Goal: Task Accomplishment & Management: Manage account settings

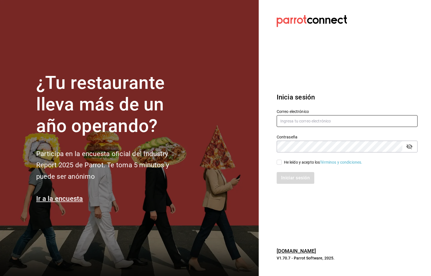
click at [291, 122] on input "text" at bounding box center [347, 121] width 141 height 12
type input "S"
type input "six@vallarta.com"
click at [279, 164] on input "He leído y acepto los Términos y condiciones." at bounding box center [279, 162] width 5 height 5
checkbox input "true"
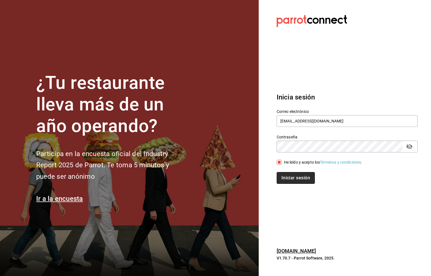
click at [290, 174] on button "Iniciar sesión" at bounding box center [296, 178] width 38 height 12
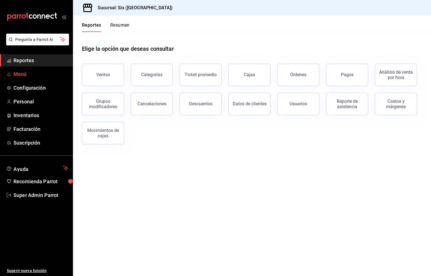
click at [18, 73] on span "Menú" at bounding box center [40, 74] width 55 height 8
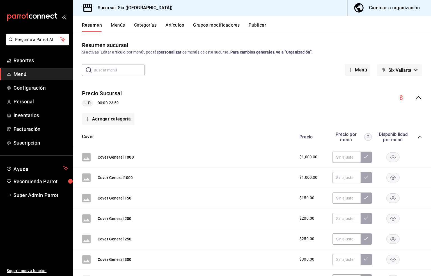
click at [171, 25] on button "Artículos" at bounding box center [175, 27] width 19 height 10
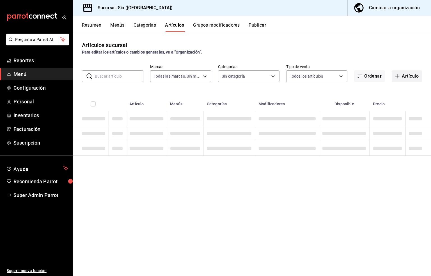
type input "baeb6903-3627-474c-9165-d6779e3b1e87"
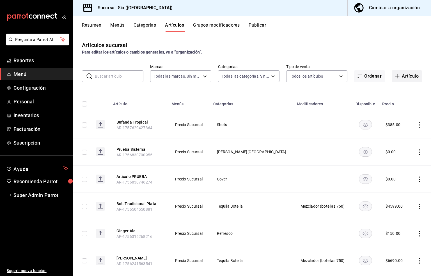
type input "c05482f9-8490-4ce3-8a7f-8f346c2e2248,801e59a6-159f-4d2e-afd8-dde2c78fb18a,60b95…"
click at [98, 77] on input "text" at bounding box center [119, 76] width 49 height 11
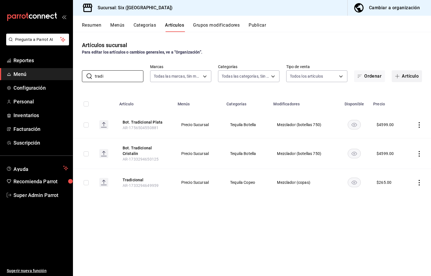
type input "tradi"
click at [407, 76] on button "Artículo" at bounding box center [407, 76] width 30 height 12
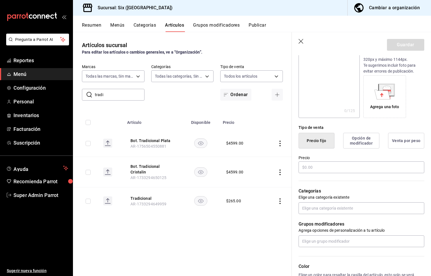
scroll to position [84, 0]
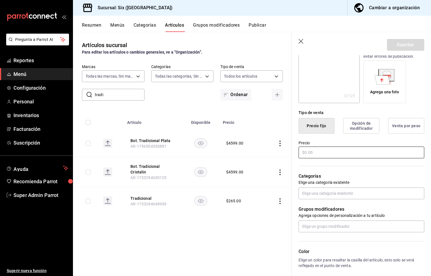
type input "Tradicional Plata"
drag, startPoint x: 306, startPoint y: 159, endPoint x: 303, endPoint y: 160, distance: 3.6
click at [303, 159] on input "text" at bounding box center [362, 153] width 126 height 12
type input "$265.00"
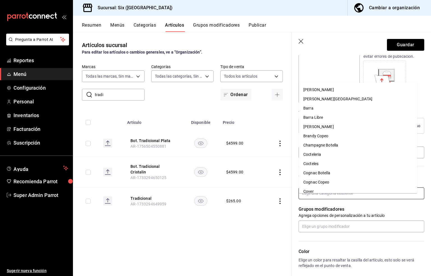
click at [318, 197] on input "text" at bounding box center [362, 194] width 126 height 12
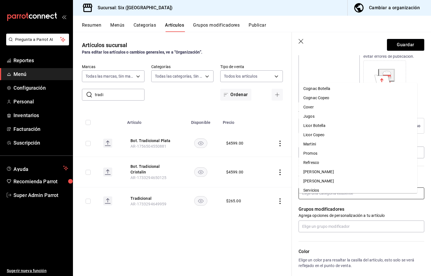
scroll to position [126, 0]
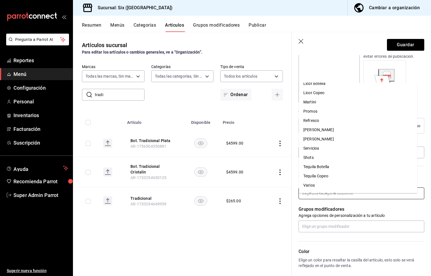
click at [322, 175] on li "Tequila Copeo" at bounding box center [358, 176] width 118 height 9
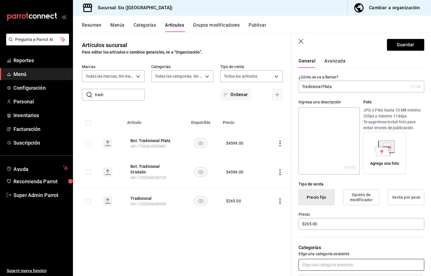
scroll to position [0, 0]
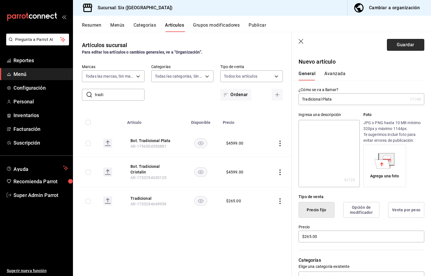
click at [398, 45] on button "Guardar" at bounding box center [405, 45] width 37 height 12
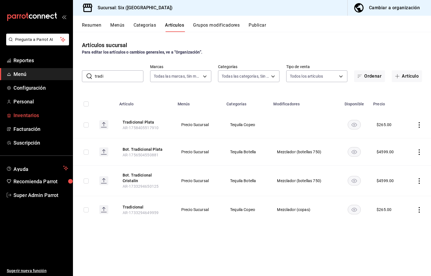
click at [23, 115] on span "Inventarios" at bounding box center [40, 116] width 55 height 8
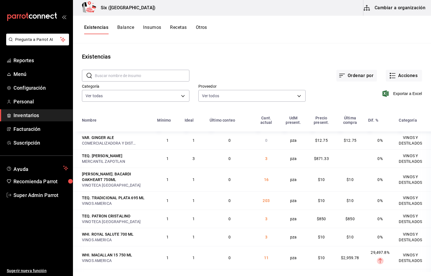
drag, startPoint x: 178, startPoint y: 27, endPoint x: 165, endPoint y: 32, distance: 14.1
click at [165, 31] on div "Existencias Balance Insumos Recetas Otros" at bounding box center [145, 30] width 123 height 10
click at [153, 27] on button "Insumos" at bounding box center [152, 30] width 18 height 10
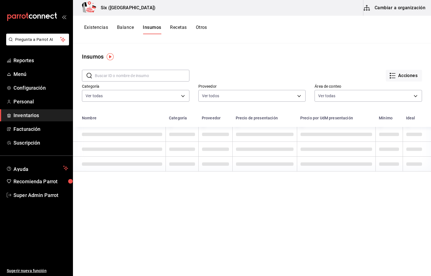
click at [402, 8] on button "Cambiar a organización" at bounding box center [394, 8] width 63 height 16
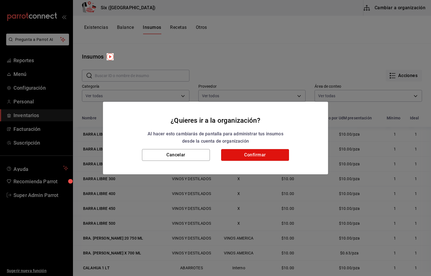
drag, startPoint x: 257, startPoint y: 156, endPoint x: 162, endPoint y: 24, distance: 162.9
click at [257, 156] on button "Confirmar" at bounding box center [255, 155] width 68 height 12
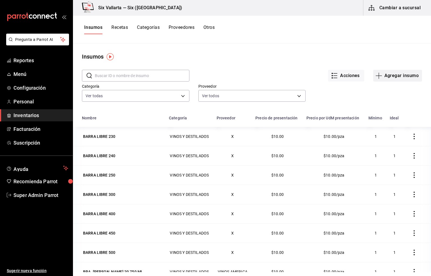
click at [392, 74] on button "Agregar insumo" at bounding box center [397, 76] width 49 height 12
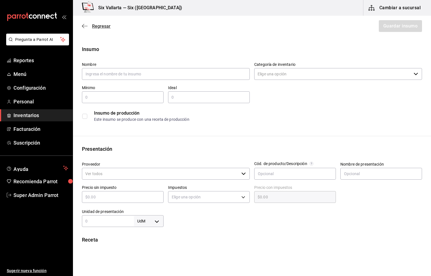
click at [96, 25] on span "Regresar" at bounding box center [101, 26] width 19 height 5
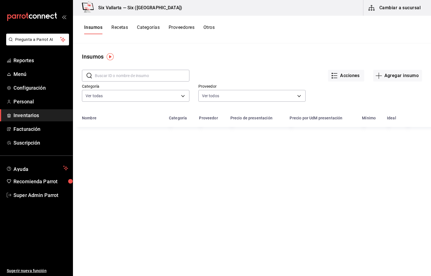
click at [120, 74] on input "text" at bounding box center [142, 75] width 95 height 11
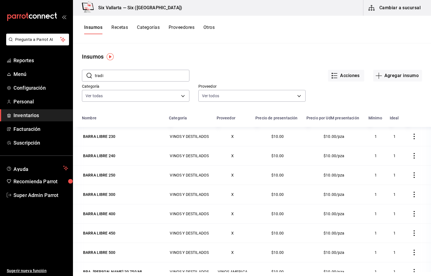
type input "tradic"
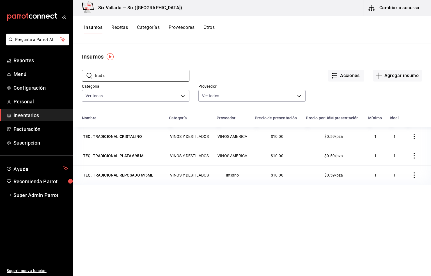
drag, startPoint x: 113, startPoint y: 77, endPoint x: 73, endPoint y: 77, distance: 39.6
click at [73, 77] on div "​ tradic ​ Acciones Agregar insumo Categoría Ver todas 6726fa7c-ebd1-468a-be4f-…" at bounding box center [252, 87] width 358 height 52
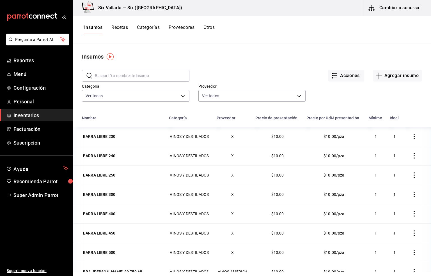
click at [93, 28] on button "Insumos" at bounding box center [93, 30] width 18 height 10
click at [22, 59] on span "Reportes" at bounding box center [40, 61] width 55 height 8
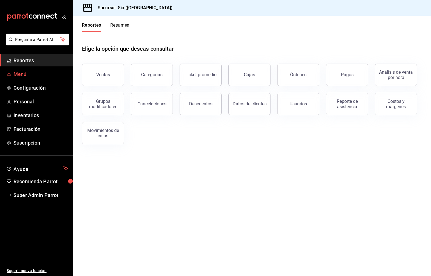
click at [22, 74] on span "Menú" at bounding box center [40, 74] width 55 height 8
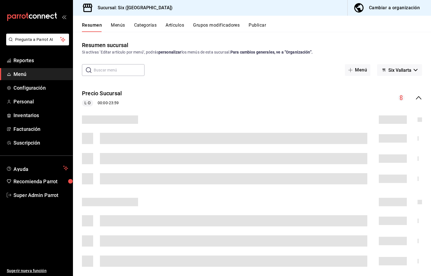
click at [178, 25] on button "Artículos" at bounding box center [175, 27] width 19 height 10
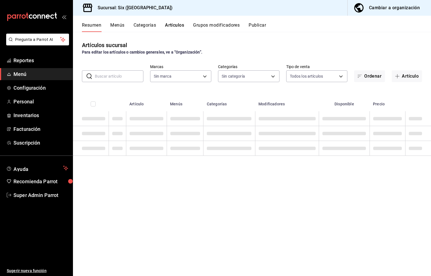
click at [110, 74] on input "text" at bounding box center [119, 76] width 49 height 11
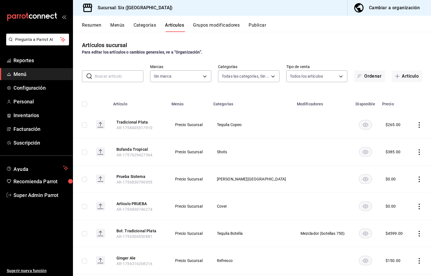
type input "c05482f9-8490-4ce3-8a7f-8f346c2e2248,801e59a6-159f-4d2e-afd8-dde2c78fb18a,60b95…"
type input "baeb6903-3627-474c-9165-d6779e3b1e87"
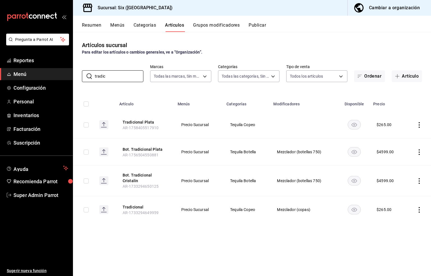
type input "tradic"
click at [418, 125] on icon "actions" at bounding box center [419, 125] width 6 height 6
click at [398, 136] on span "Editar" at bounding box center [402, 138] width 15 height 6
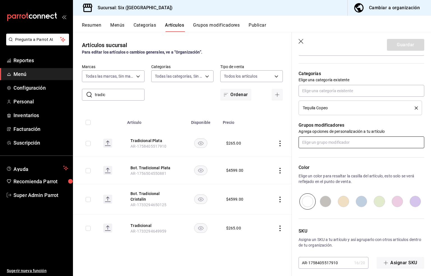
scroll to position [197, 0]
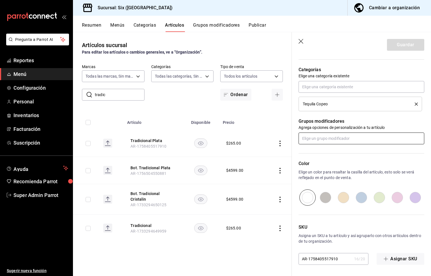
click at [339, 136] on input "text" at bounding box center [362, 139] width 126 height 12
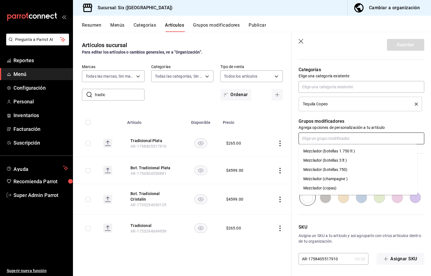
click at [314, 186] on div "Mezclador (copas)" at bounding box center [319, 189] width 33 height 6
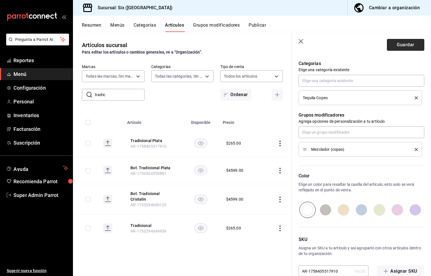
click at [391, 44] on button "Guardar" at bounding box center [405, 45] width 37 height 12
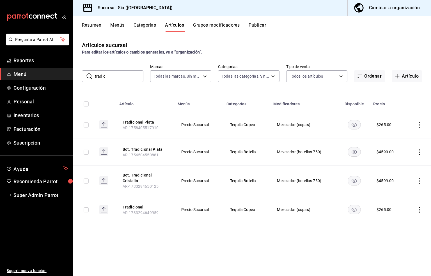
click at [234, 228] on div "Artículos sucursal Para editar los artículos o cambios generales, ve a “Organiz…" at bounding box center [252, 154] width 358 height 244
click at [26, 116] on span "Inventarios" at bounding box center [40, 116] width 55 height 8
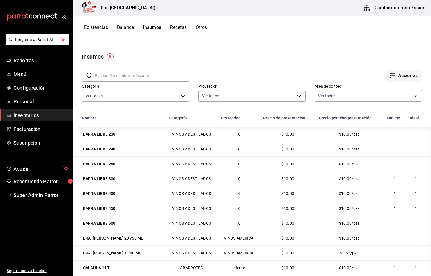
click at [178, 28] on button "Recetas" at bounding box center [178, 30] width 17 height 10
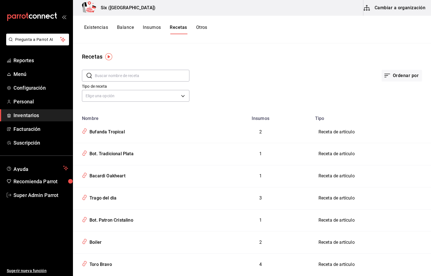
click at [101, 74] on input "text" at bounding box center [142, 75] width 95 height 11
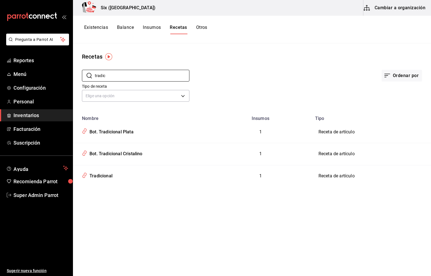
type input "tradic"
click at [393, 6] on button "Cambiar a organización" at bounding box center [394, 8] width 63 height 16
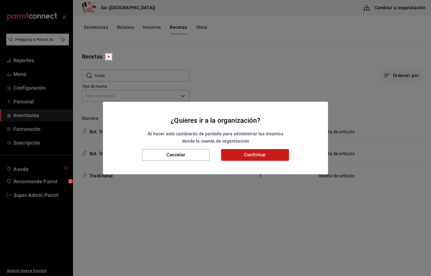
click at [261, 154] on button "Confirmar" at bounding box center [255, 155] width 68 height 12
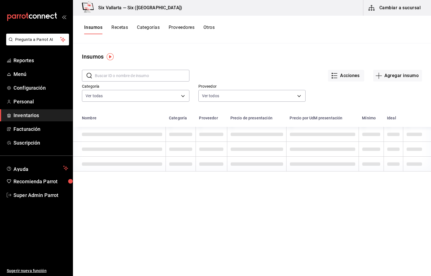
click at [116, 29] on button "Recetas" at bounding box center [119, 30] width 17 height 10
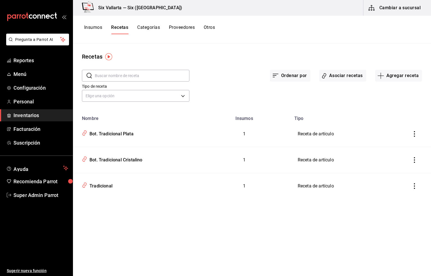
click at [117, 76] on input "text" at bounding box center [142, 75] width 95 height 11
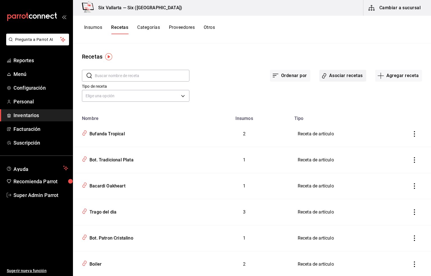
click at [340, 74] on button "Asociar recetas" at bounding box center [342, 76] width 47 height 12
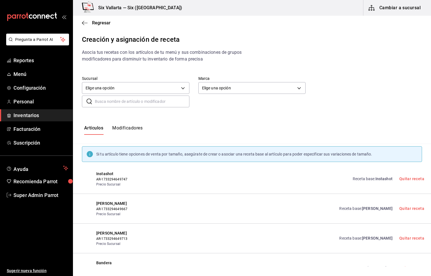
click at [104, 107] on div "​ ​" at bounding box center [135, 102] width 107 height 12
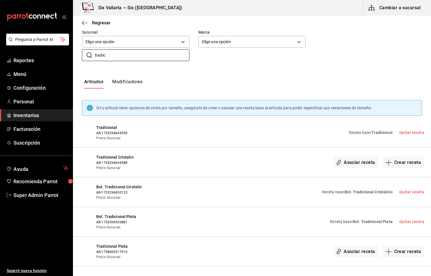
scroll to position [47, 0]
type input "tradic"
click at [352, 253] on button "Asociar receta" at bounding box center [356, 252] width 44 height 12
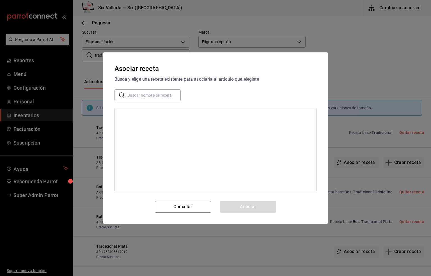
click at [127, 95] on input "text" at bounding box center [153, 95] width 53 height 11
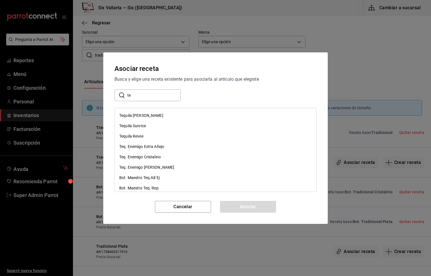
type input "t"
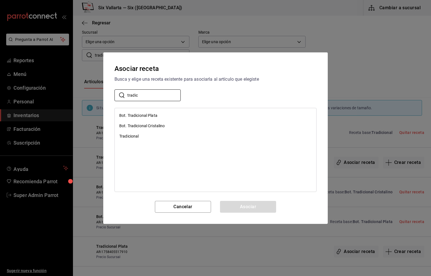
type input "tradic"
click at [222, 100] on div "​ tradic ​" at bounding box center [216, 96] width 202 height 12
click at [147, 115] on div "Bot. Tradicional Plata" at bounding box center [138, 116] width 38 height 6
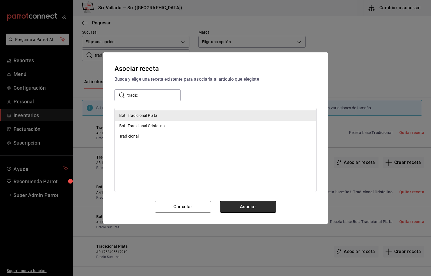
click at [248, 208] on button "Asociar" at bounding box center [248, 207] width 56 height 12
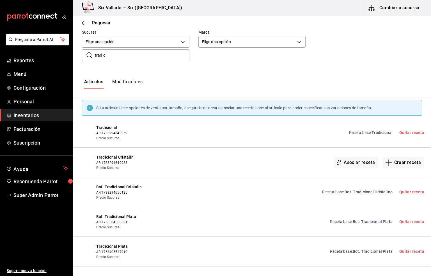
click at [340, 252] on link "Receta base : Bot. Tradicional Plata" at bounding box center [361, 252] width 62 height 6
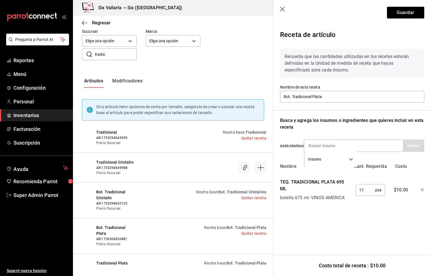
click at [367, 189] on input "17" at bounding box center [365, 190] width 19 height 11
type input "1"
click at [368, 216] on div "Receta de artículo Recuerda que las cantidades utilizadas en tus recetas estará…" at bounding box center [352, 131] width 158 height 212
click at [405, 13] on button "Guardar" at bounding box center [405, 13] width 37 height 12
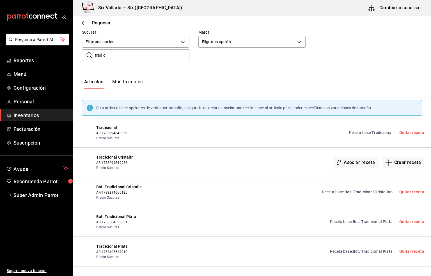
click at [23, 116] on span "Inventarios" at bounding box center [40, 116] width 55 height 8
